Goal: Navigation & Orientation: Find specific page/section

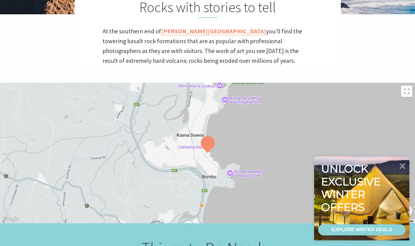
scroll to position [171, 0]
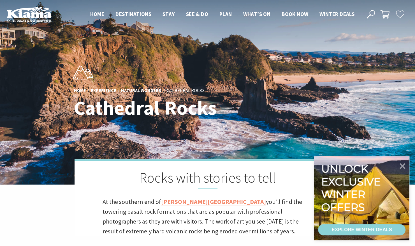
click at [35, 16] on img at bounding box center [29, 14] width 45 height 15
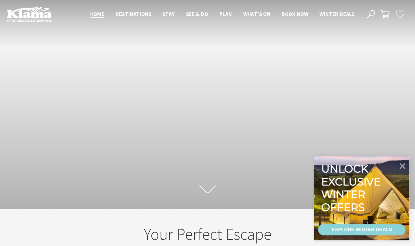
scroll to position [8, 419]
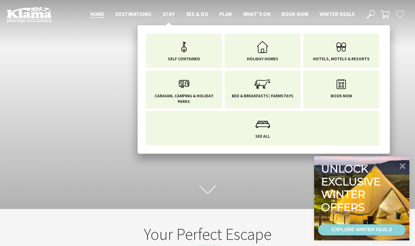
click at [167, 15] on span "Stay" at bounding box center [168, 14] width 12 height 7
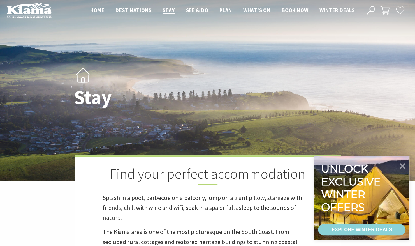
scroll to position [7, 0]
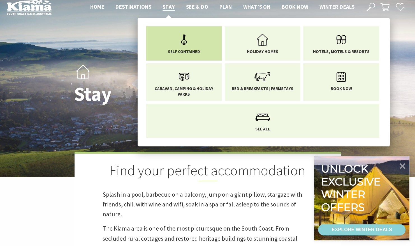
click at [162, 53] on li "Self Contained" at bounding box center [184, 43] width 76 height 34
click at [176, 45] on icon "Main Menu" at bounding box center [184, 40] width 18 height 18
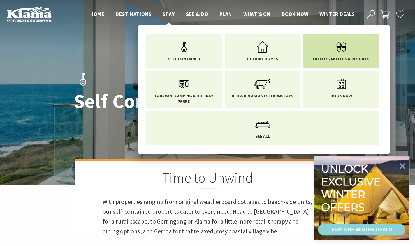
click at [338, 49] on icon "Main Menu" at bounding box center [341, 47] width 18 height 18
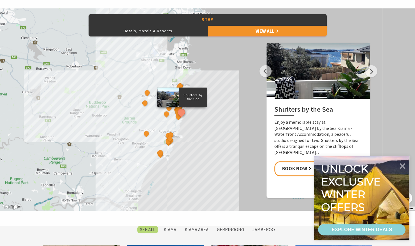
scroll to position [235, 0]
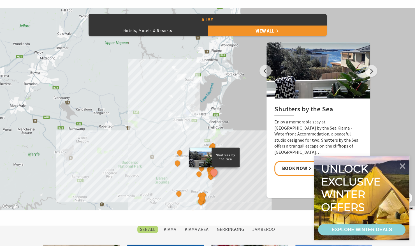
drag, startPoint x: 166, startPoint y: 71, endPoint x: 199, endPoint y: 132, distance: 69.0
click at [199, 132] on div "Shutters by the Sea The Sebel Kiama Seaside Escape 1 Kiama Coast Holiday Parks …" at bounding box center [207, 109] width 415 height 202
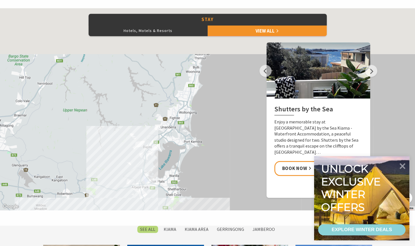
drag, startPoint x: 213, startPoint y: 64, endPoint x: 160, endPoint y: 157, distance: 107.0
click at [160, 157] on div "Shutters by the Sea The Sebel Kiama Seaside Escape 1 Kiama Coast Holiday Parks …" at bounding box center [207, 109] width 415 height 202
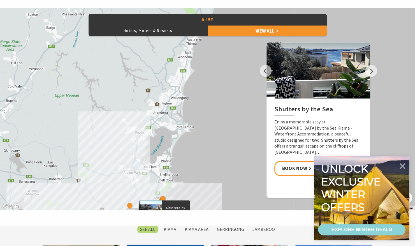
drag, startPoint x: 179, startPoint y: 127, endPoint x: 189, endPoint y: 43, distance: 84.1
click at [189, 43] on div "Shutters by the Sea The Sebel Kiama Seaside Escape 1 Kiama Coast Holiday Parks …" at bounding box center [207, 109] width 415 height 202
